Goal: Task Accomplishment & Management: Manage account settings

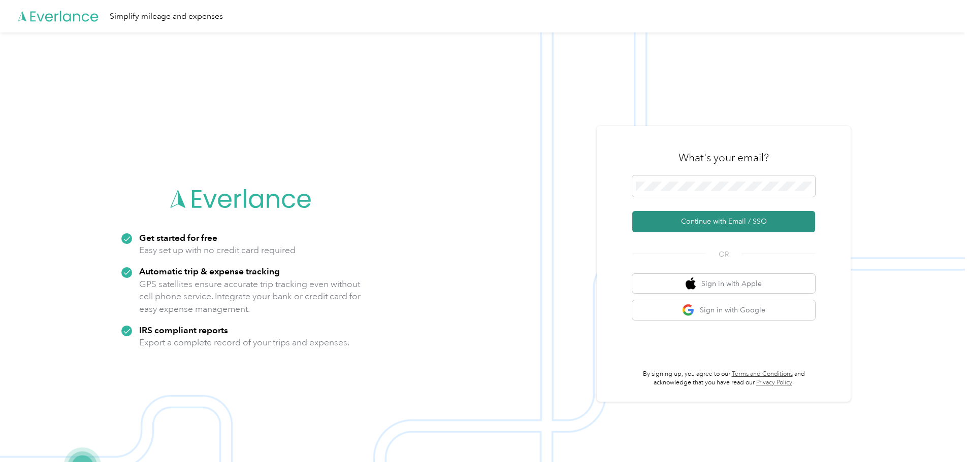
click at [728, 220] on button "Continue with Email / SSO" at bounding box center [723, 221] width 183 height 21
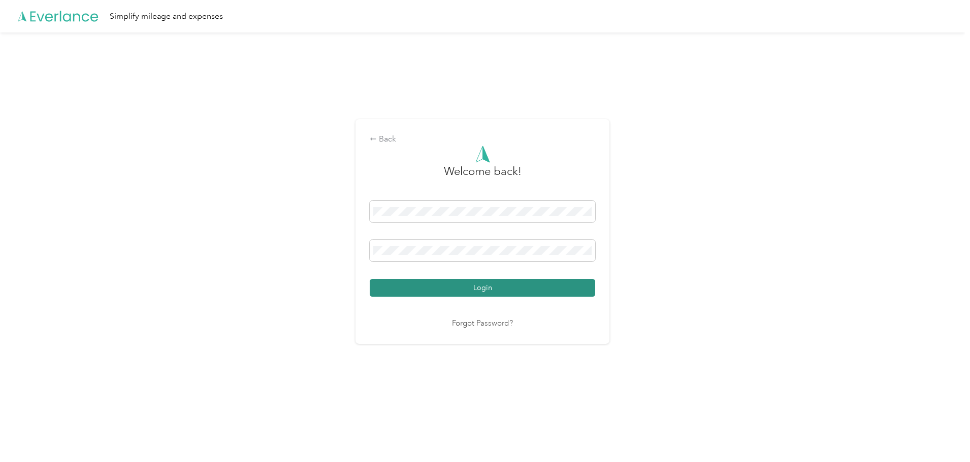
click at [488, 284] on button "Login" at bounding box center [482, 288] width 225 height 18
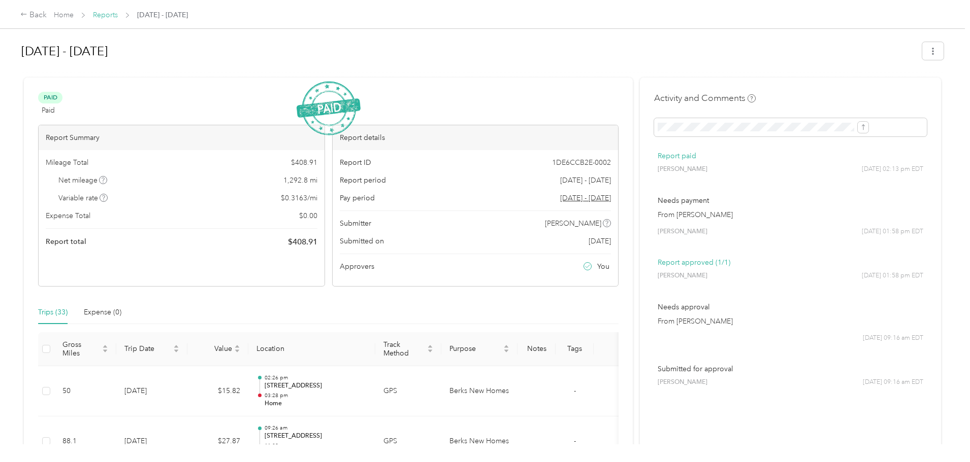
click at [118, 12] on link "Reports" at bounding box center [105, 15] width 25 height 9
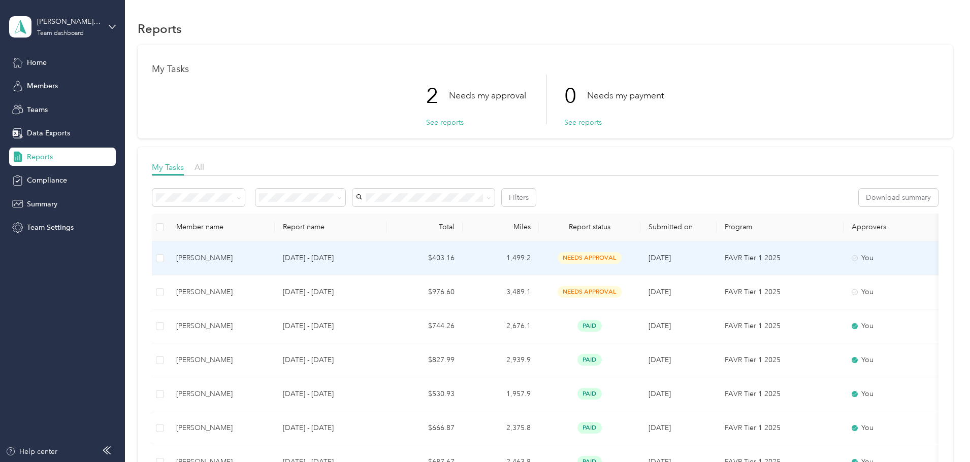
click at [621, 256] on span "needs approval" at bounding box center [589, 258] width 64 height 12
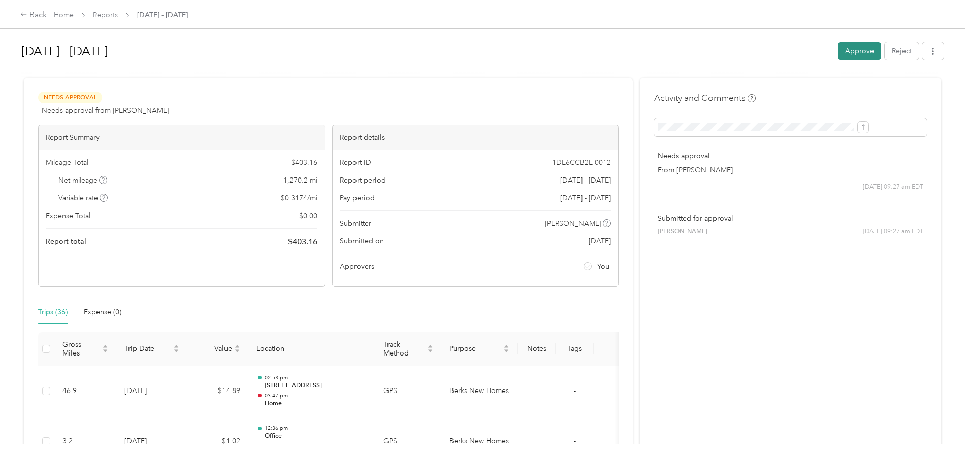
click at [838, 54] on button "Approve" at bounding box center [859, 51] width 43 height 18
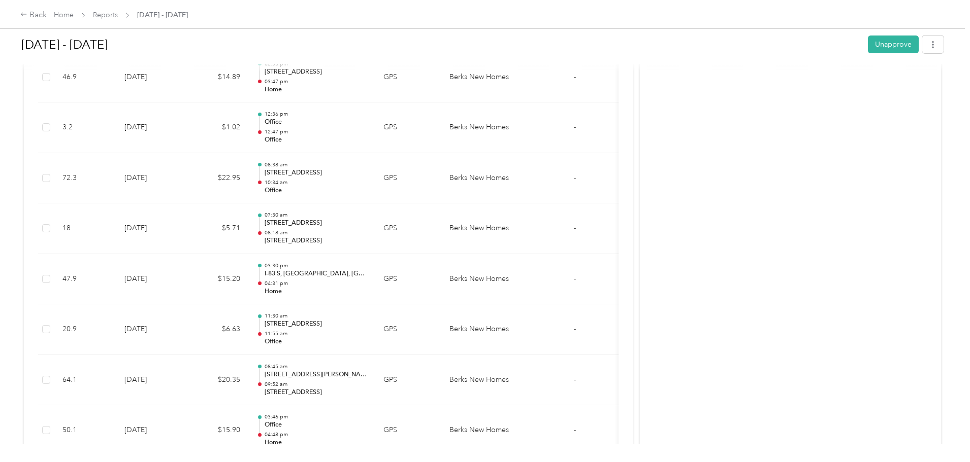
scroll to position [97, 0]
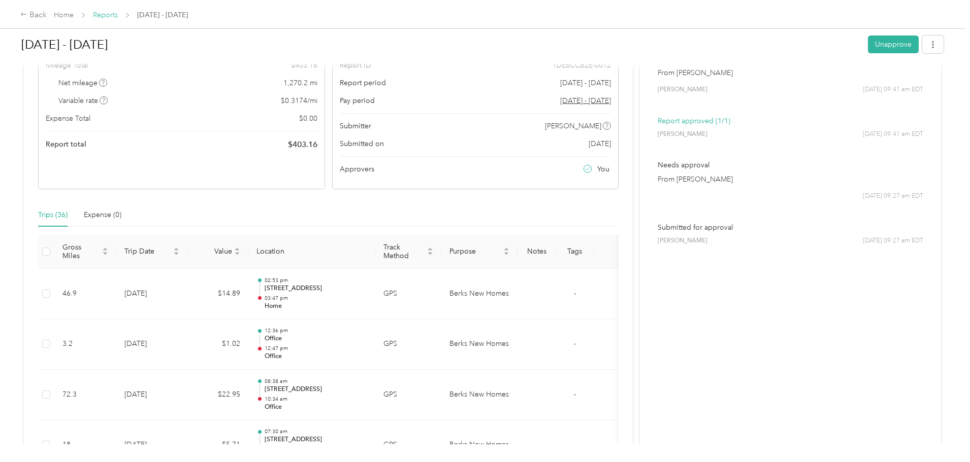
click at [118, 17] on link "Reports" at bounding box center [105, 15] width 25 height 9
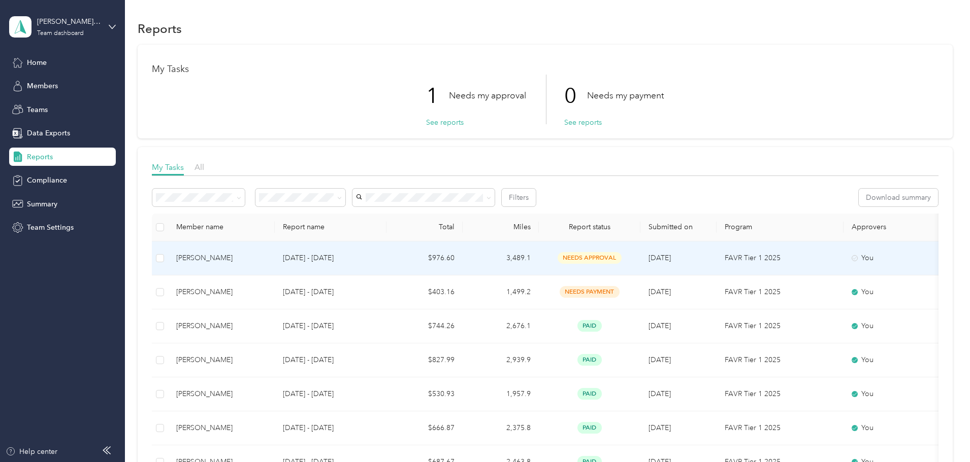
click at [621, 256] on span "needs approval" at bounding box center [589, 258] width 64 height 12
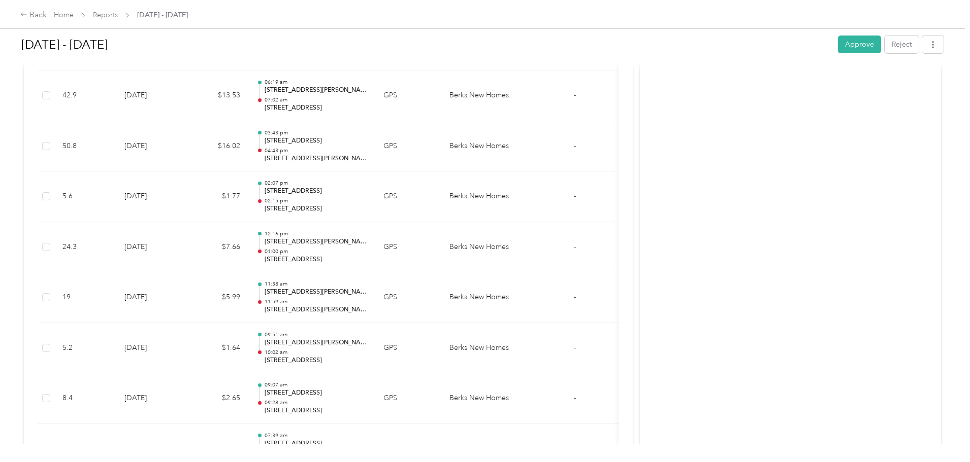
scroll to position [812, 0]
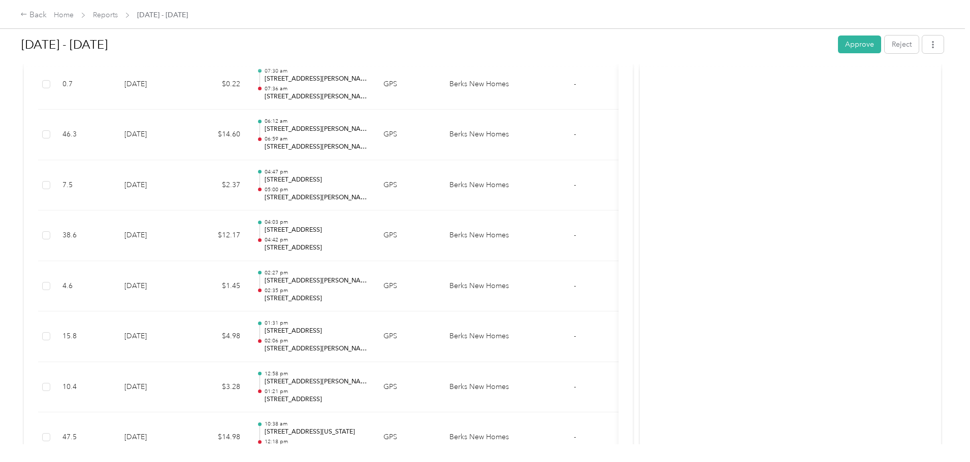
drag, startPoint x: 780, startPoint y: 49, endPoint x: 513, endPoint y: 126, distance: 277.8
click at [838, 49] on button "Approve" at bounding box center [859, 45] width 43 height 18
click at [118, 14] on link "Reports" at bounding box center [105, 15] width 25 height 9
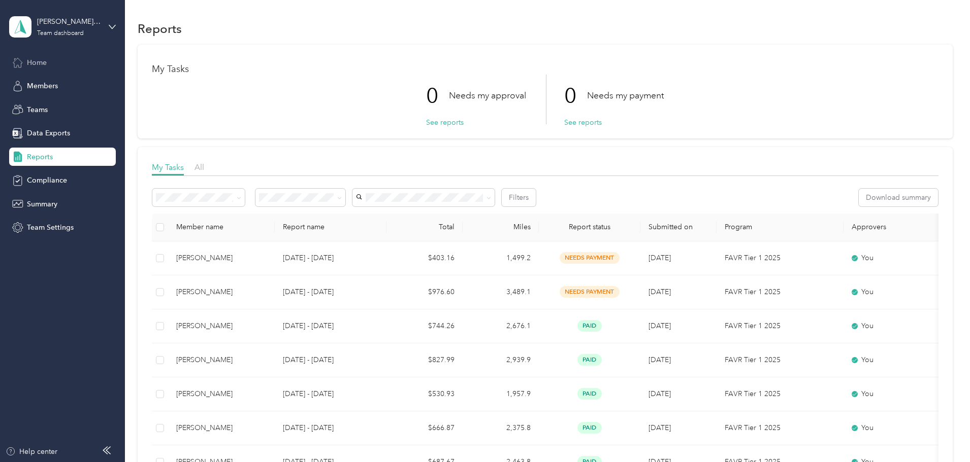
click at [63, 64] on div "Home" at bounding box center [62, 62] width 107 height 18
